Goal: Information Seeking & Learning: Learn about a topic

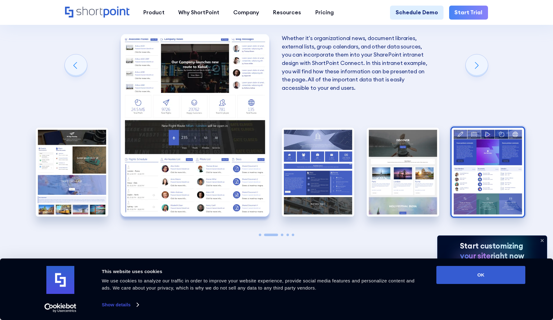
scroll to position [1200, 0]
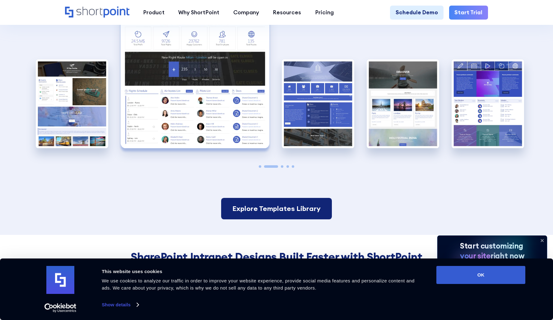
click at [277, 211] on link "Explore Templates Library" at bounding box center [276, 208] width 110 height 21
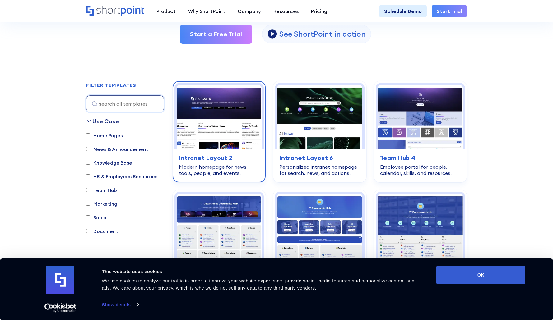
scroll to position [156, 0]
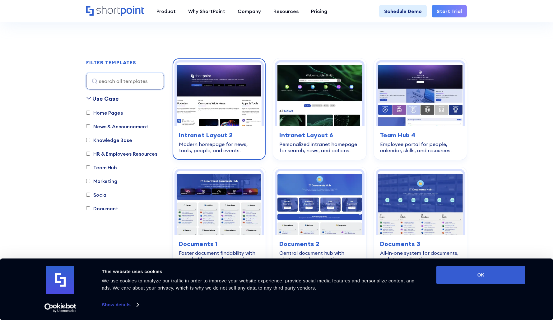
click at [221, 93] on img at bounding box center [219, 94] width 85 height 64
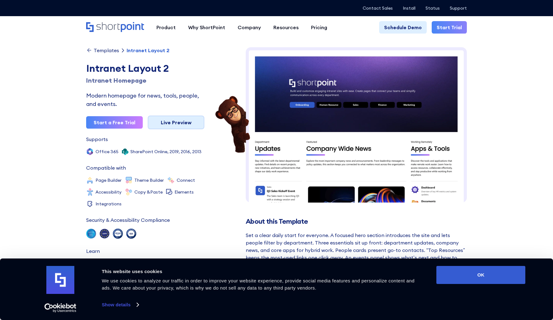
click at [173, 122] on link "Live Preview" at bounding box center [176, 123] width 57 height 14
